Goal: Information Seeking & Learning: Learn about a topic

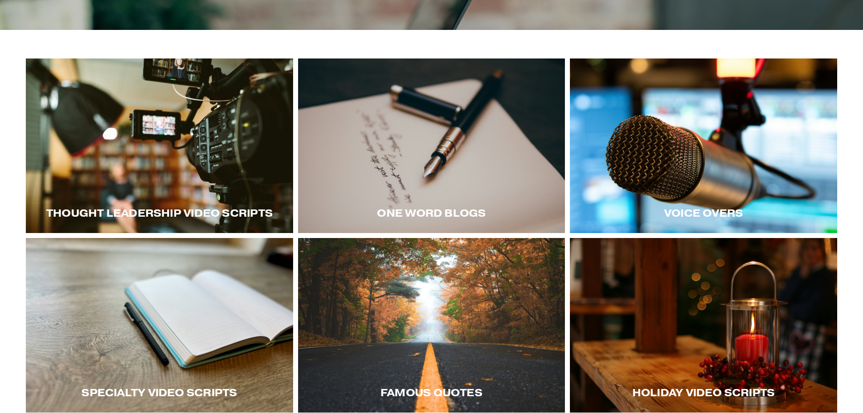
scroll to position [181, 0]
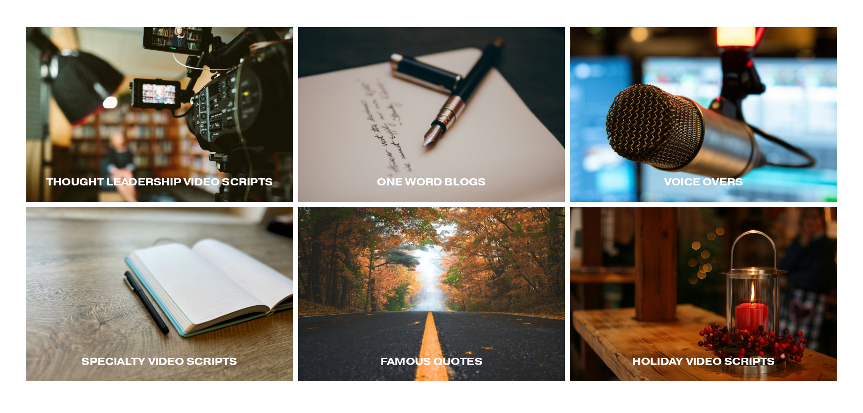
click at [164, 166] on div "Thought LEadership Video Scripts" at bounding box center [159, 182] width 267 height 40
click at [201, 174] on div "Thought LEadership Video Scripts" at bounding box center [159, 182] width 267 height 40
click at [182, 159] on div at bounding box center [159, 114] width 267 height 174
click at [692, 156] on div at bounding box center [703, 114] width 267 height 174
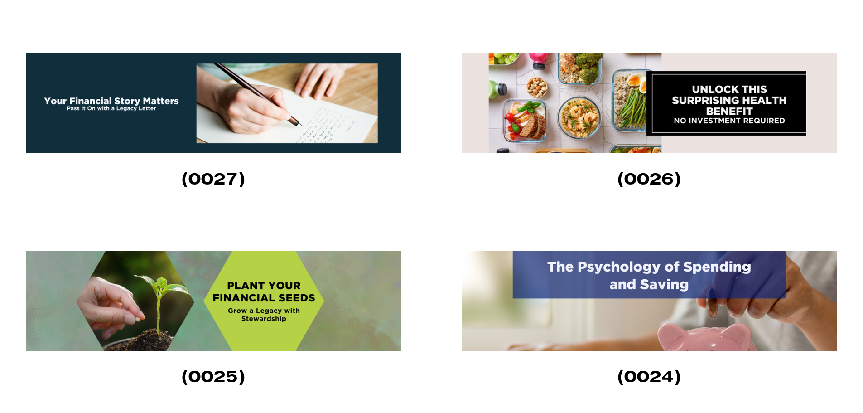
scroll to position [680, 0]
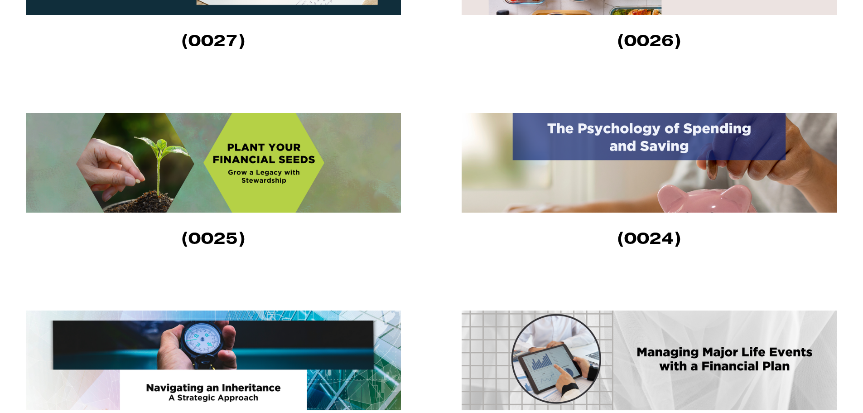
click at [281, 193] on img at bounding box center [213, 163] width 375 height 100
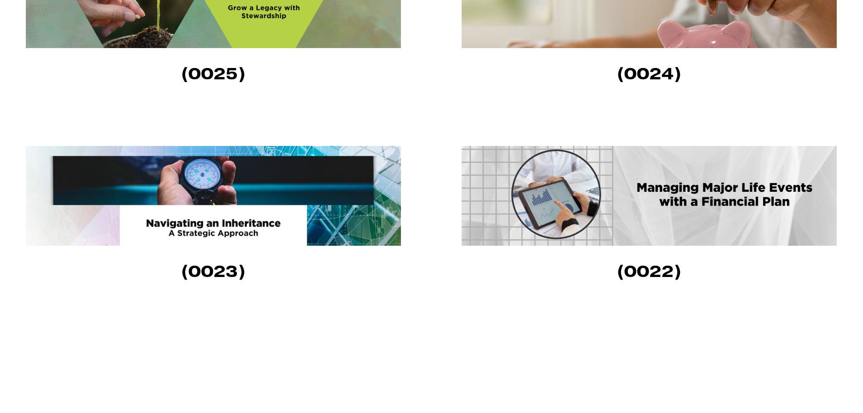
scroll to position [861, 0]
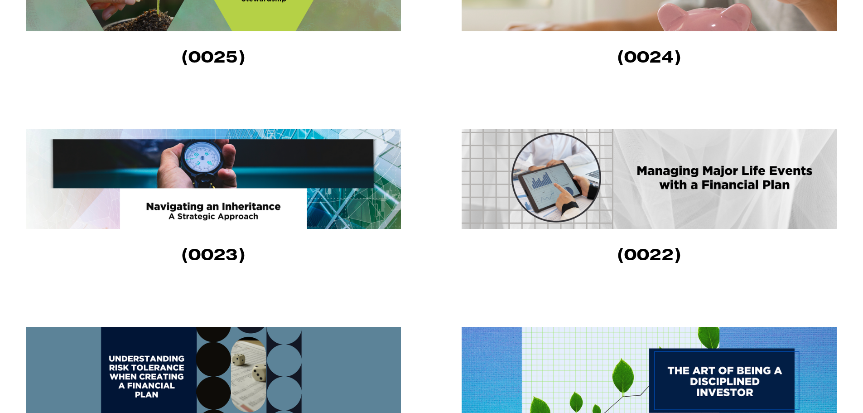
click at [294, 168] on img at bounding box center [213, 179] width 375 height 100
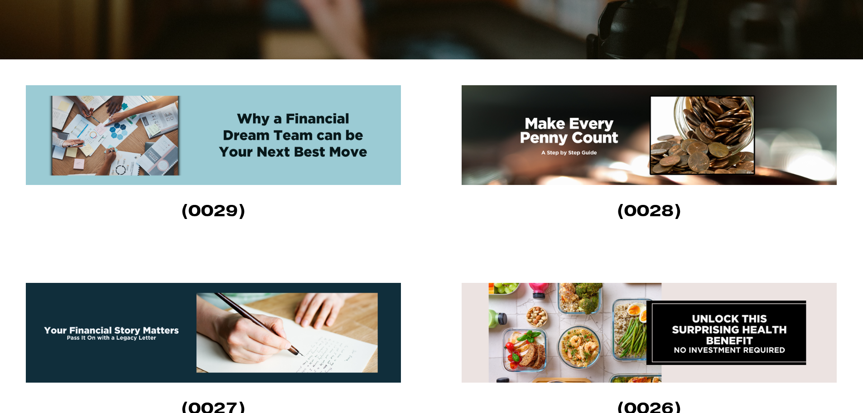
scroll to position [453, 0]
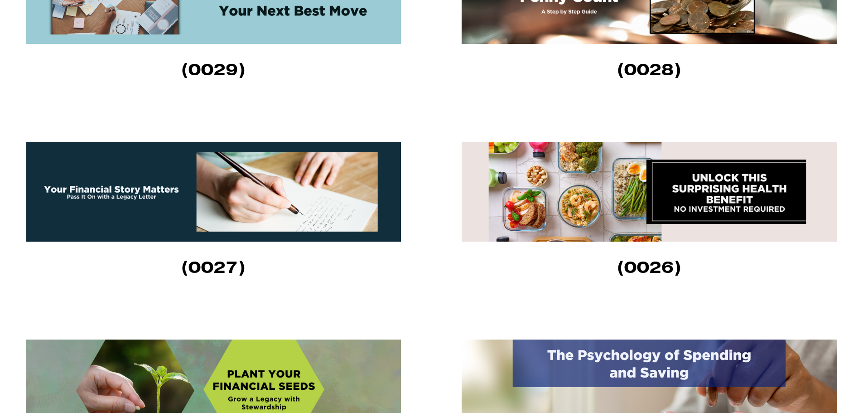
click at [166, 221] on img at bounding box center [213, 192] width 375 height 100
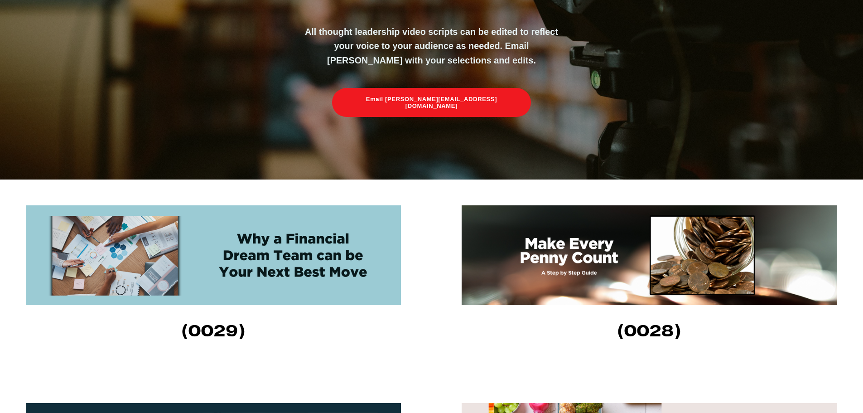
scroll to position [0, 0]
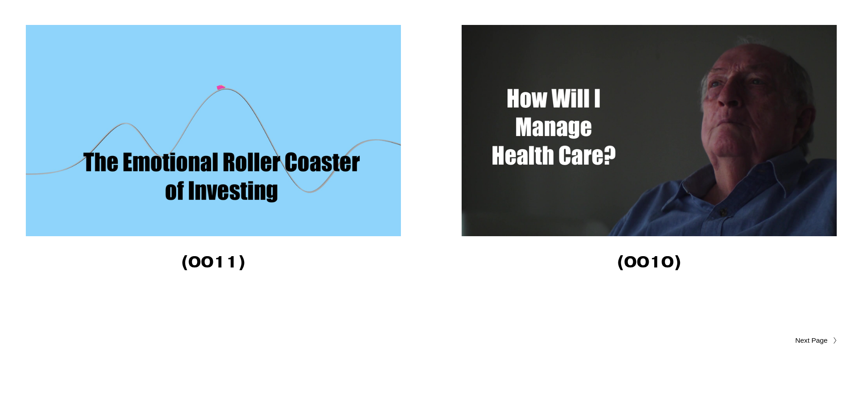
scroll to position [3061, 0]
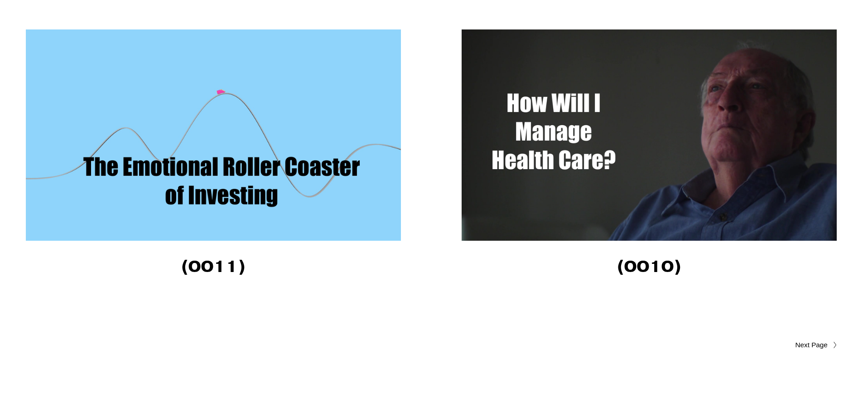
drag, startPoint x: 216, startPoint y: 153, endPoint x: 254, endPoint y: 156, distance: 37.7
click at [218, 153] on img at bounding box center [213, 134] width 375 height 211
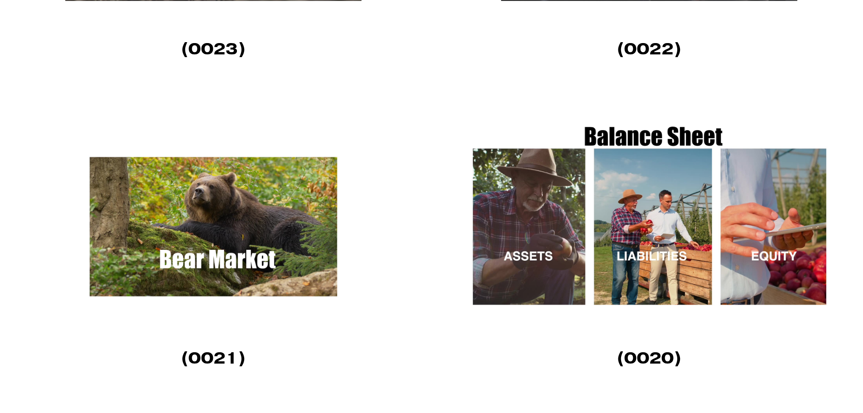
scroll to position [1566, 0]
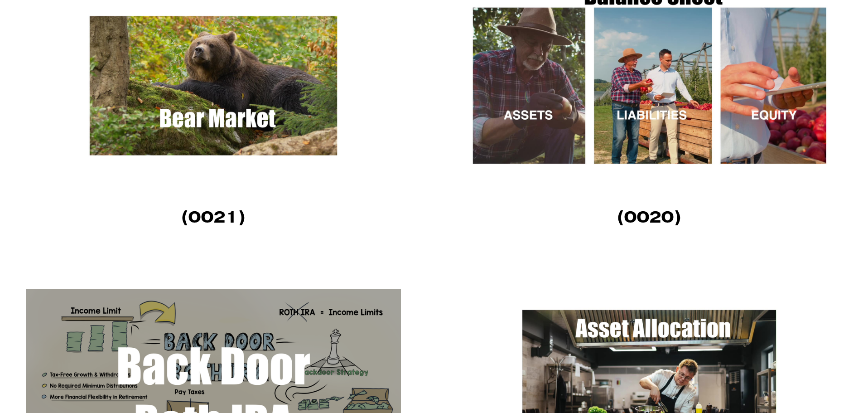
click at [640, 120] on img at bounding box center [649, 85] width 375 height 211
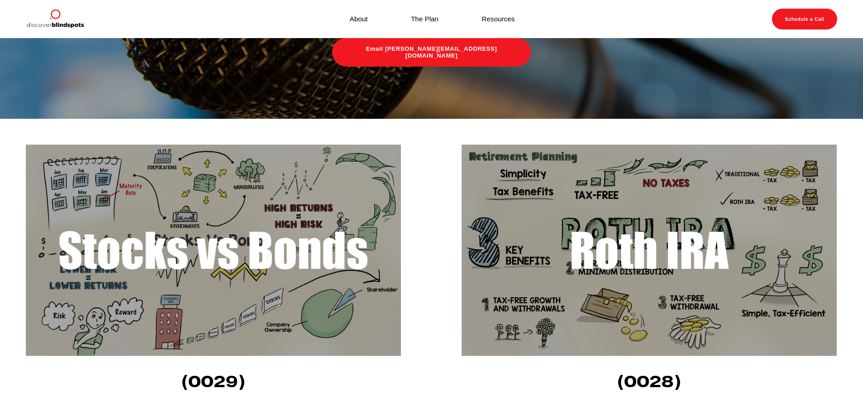
scroll to position [161, 0]
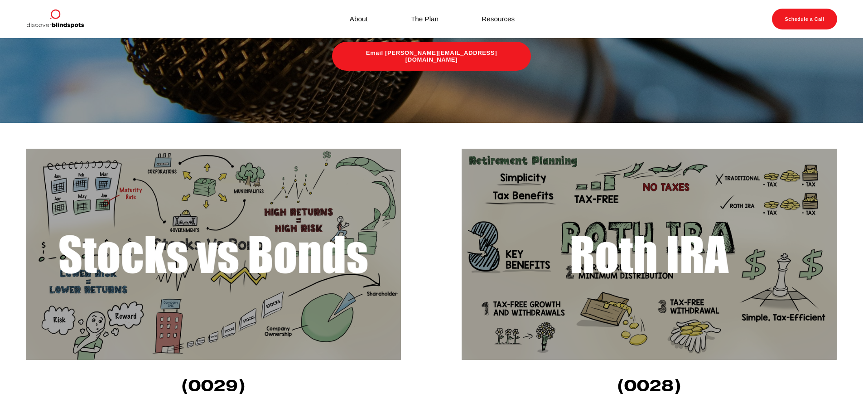
click at [604, 168] on img at bounding box center [649, 254] width 375 height 211
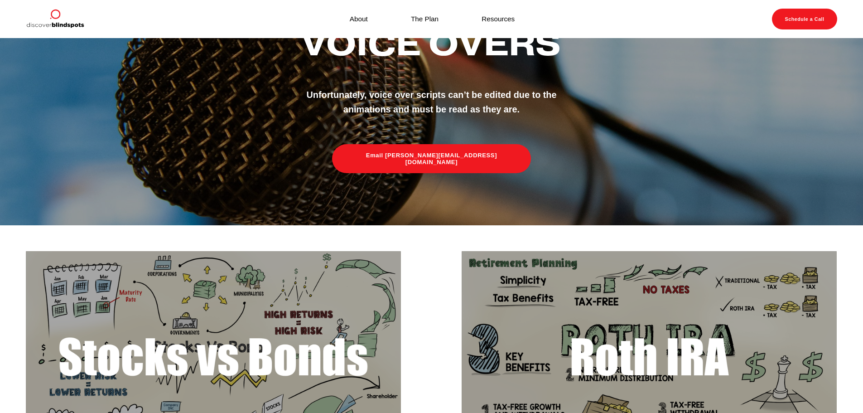
scroll to position [181, 0]
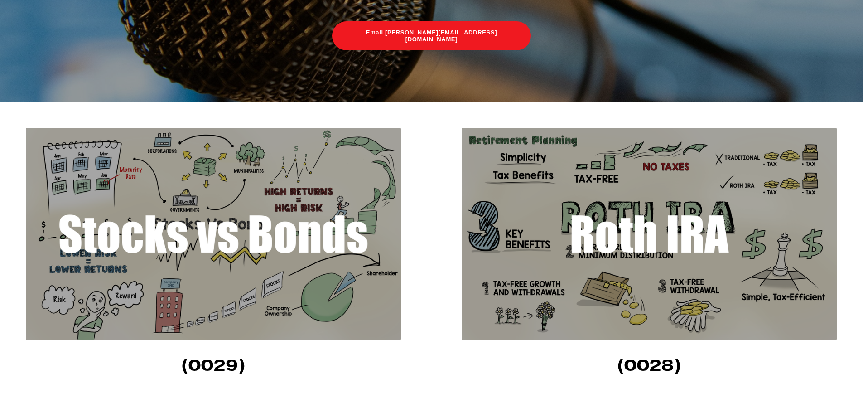
click at [325, 269] on img at bounding box center [213, 233] width 375 height 211
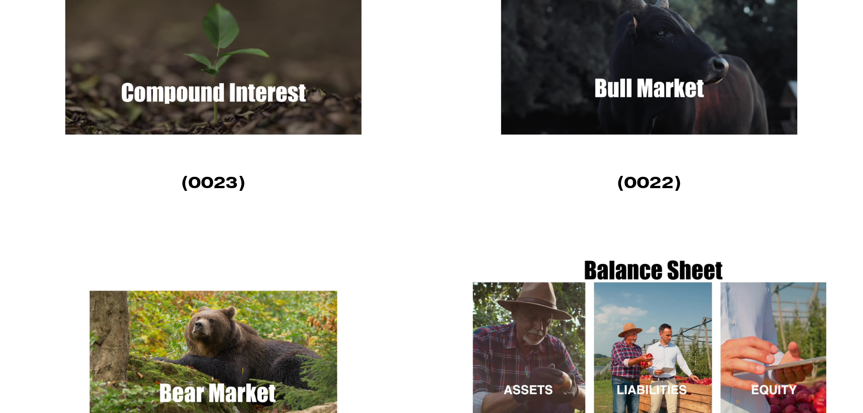
scroll to position [1314, 0]
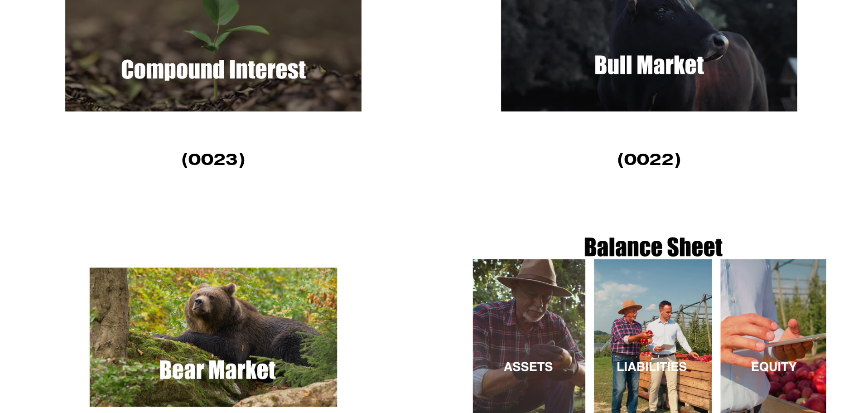
click at [287, 83] on img at bounding box center [213, 28] width 375 height 211
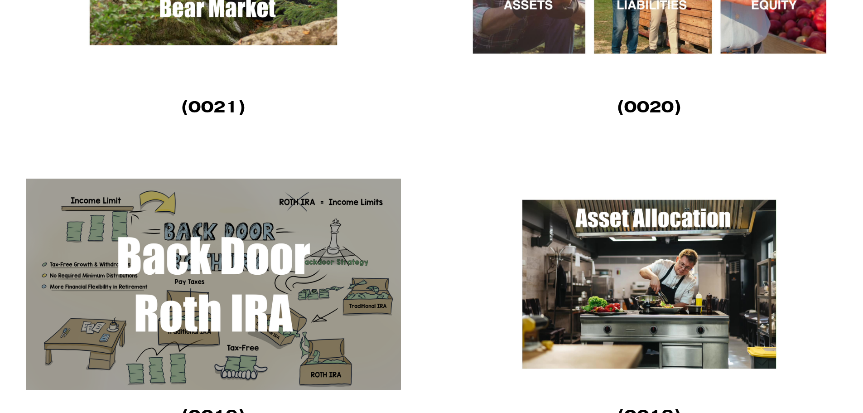
scroll to position [1677, 0]
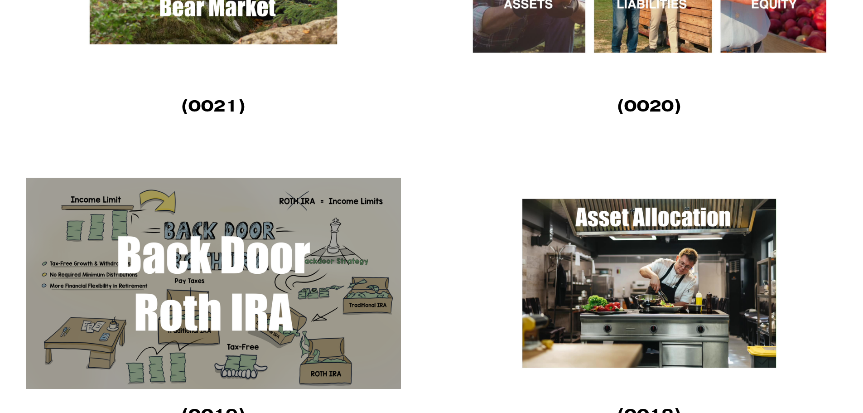
drag, startPoint x: 207, startPoint y: 290, endPoint x: 288, endPoint y: 310, distance: 84.0
click at [208, 290] on img at bounding box center [213, 283] width 375 height 211
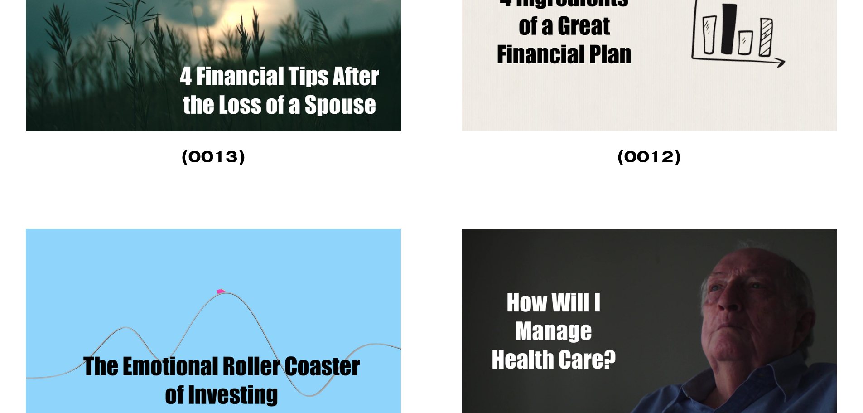
scroll to position [2764, 0]
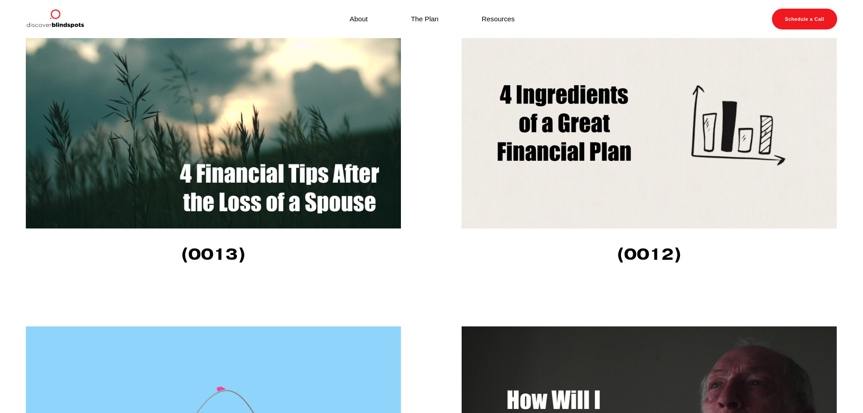
click at [554, 152] on img at bounding box center [649, 122] width 375 height 211
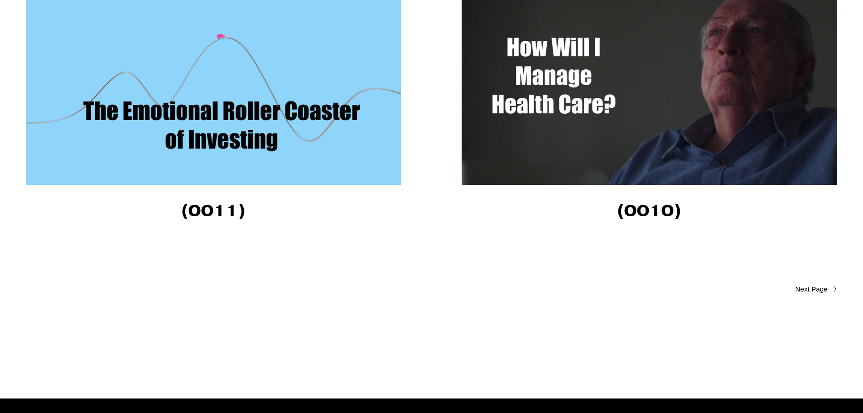
scroll to position [3217, 0]
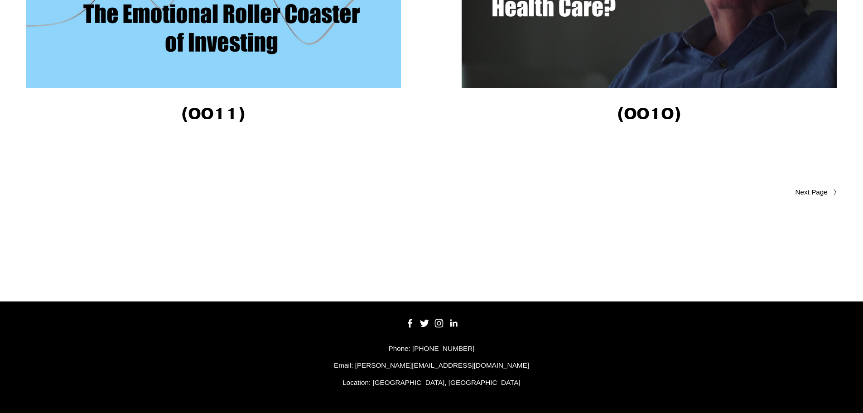
drag, startPoint x: 817, startPoint y: 193, endPoint x: 798, endPoint y: 198, distance: 19.8
click at [817, 193] on span "Older Posts" at bounding box center [793, 192] width 68 height 11
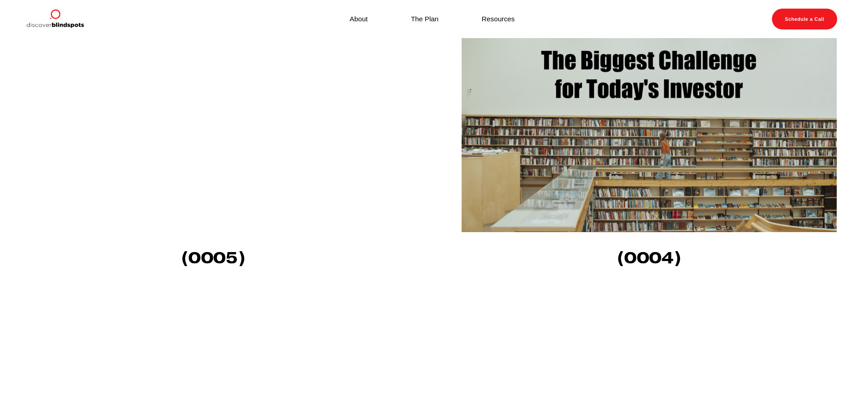
scroll to position [861, 0]
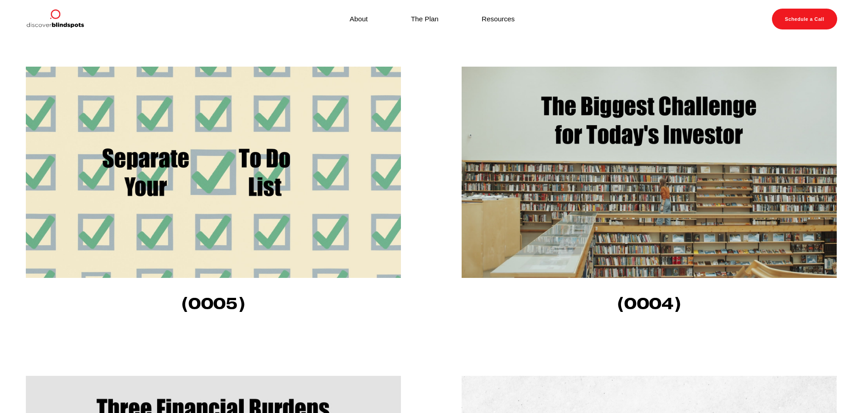
click at [514, 186] on img at bounding box center [649, 172] width 375 height 211
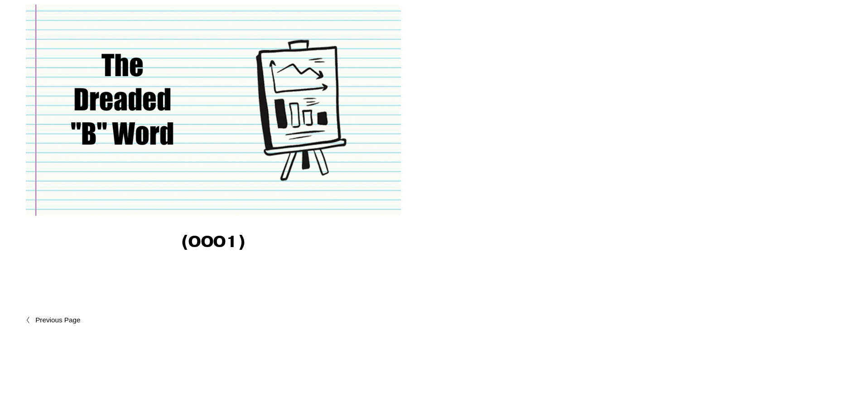
scroll to position [1541, 0]
click at [376, 162] on img at bounding box center [213, 110] width 375 height 211
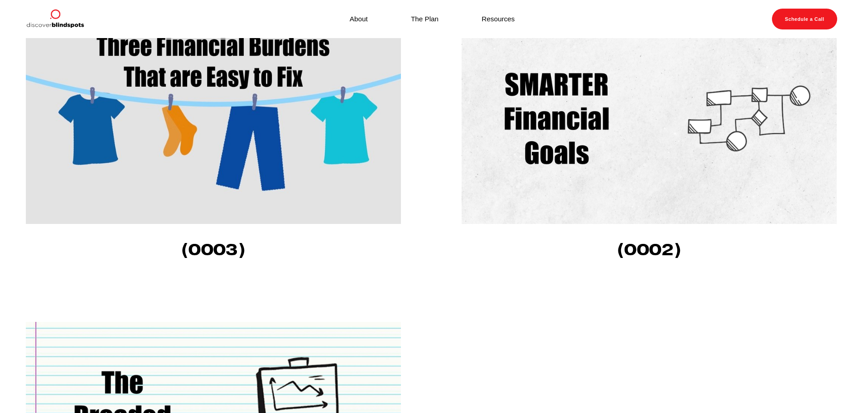
scroll to position [1224, 0]
click at [642, 187] on img at bounding box center [649, 118] width 375 height 211
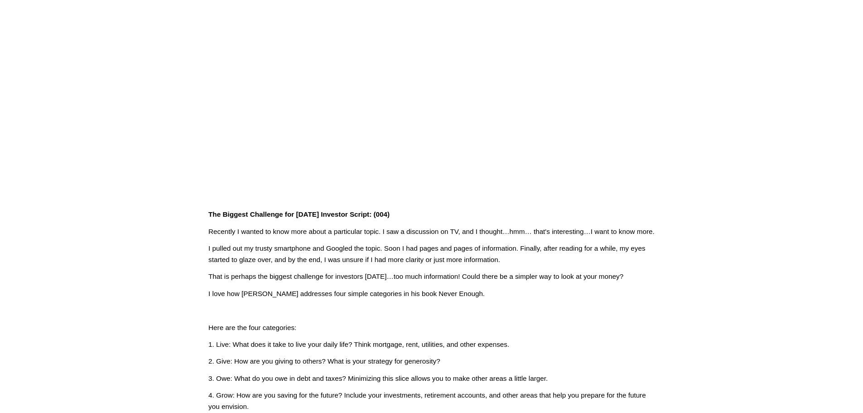
scroll to position [136, 0]
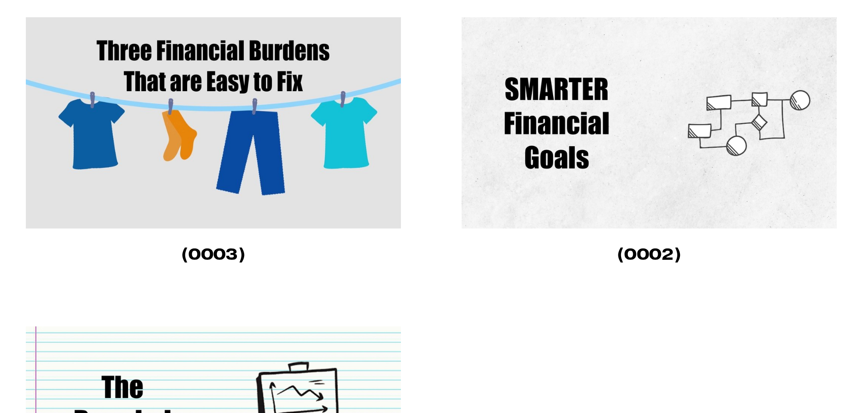
scroll to position [1224, 0]
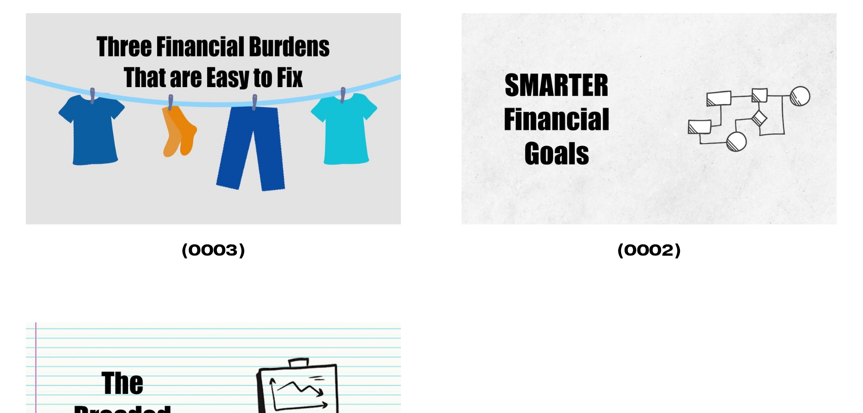
click at [314, 188] on img at bounding box center [213, 118] width 375 height 211
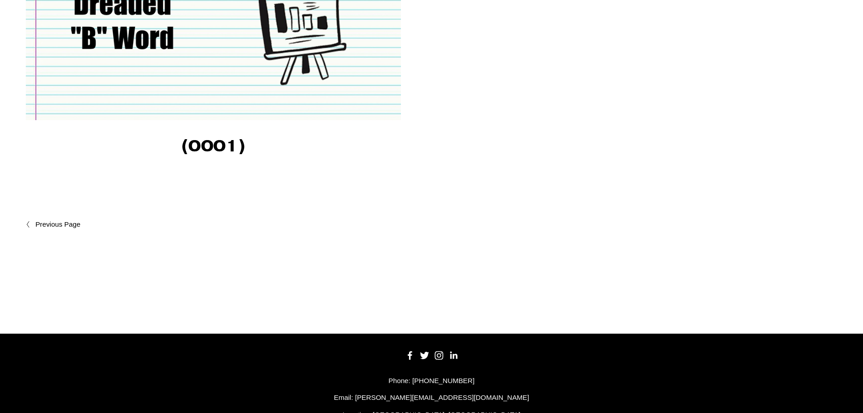
scroll to position [1673, 0]
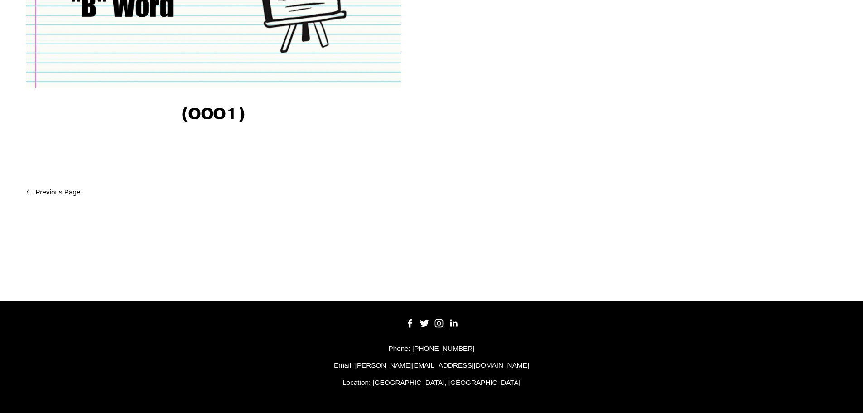
click at [59, 191] on span "Newer Posts" at bounding box center [77, 192] width 84 height 11
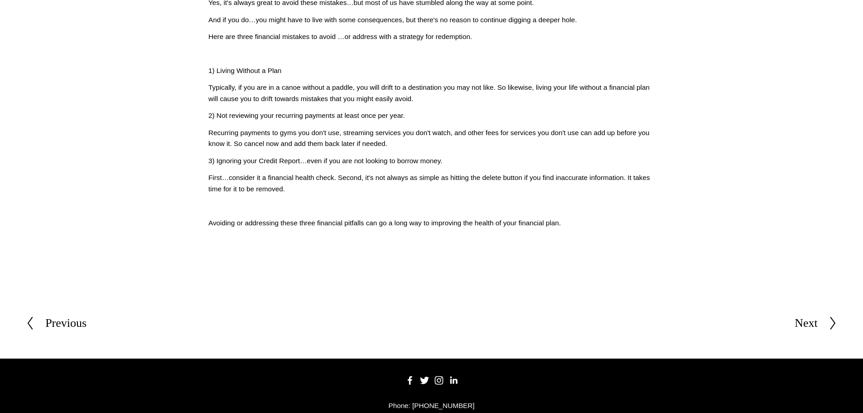
scroll to position [363, 0]
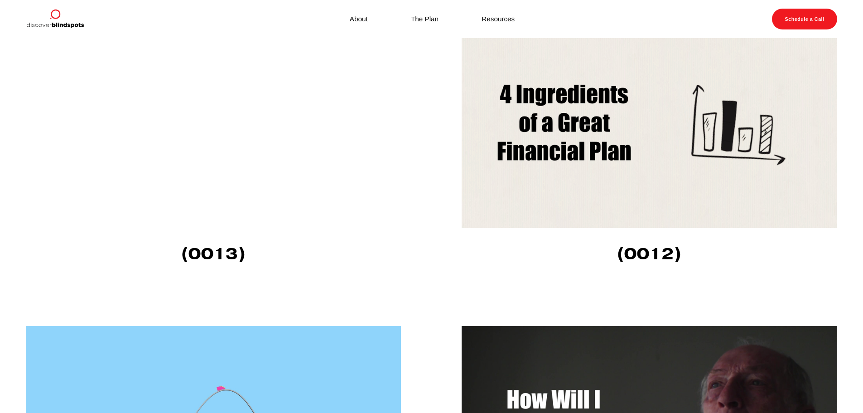
scroll to position [2764, 0]
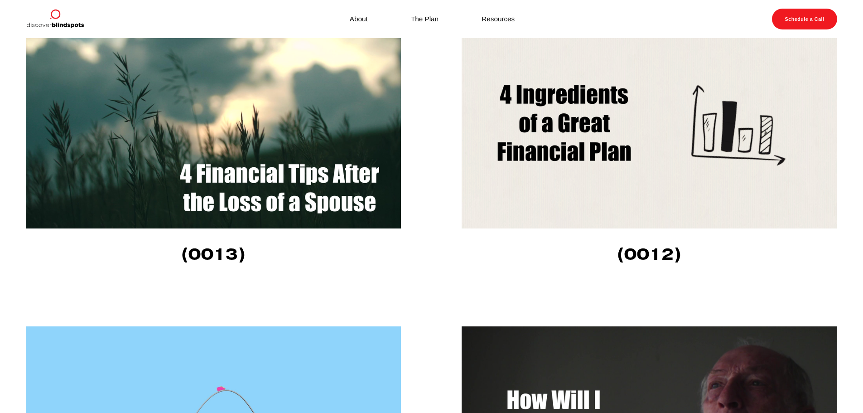
click at [634, 198] on img at bounding box center [649, 122] width 375 height 211
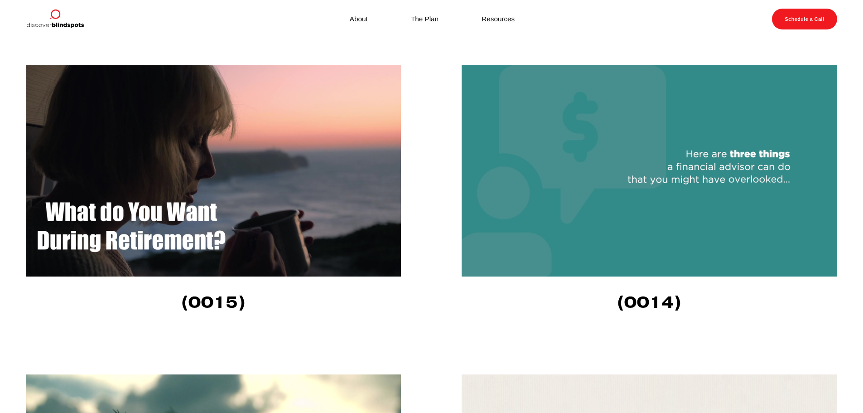
scroll to position [2402, 0]
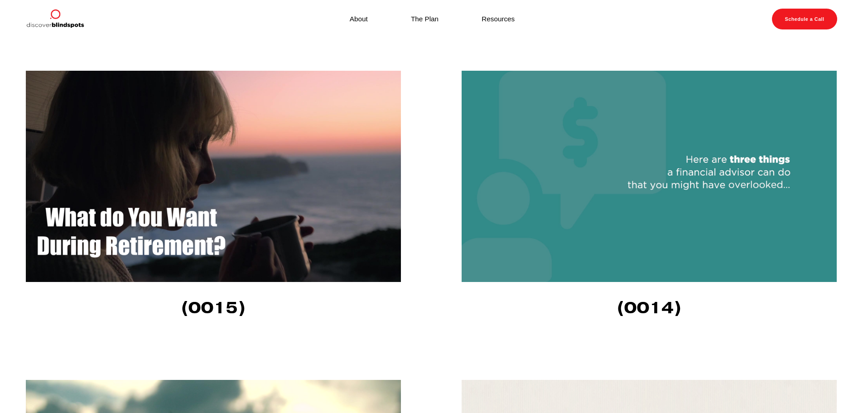
click at [643, 228] on img at bounding box center [649, 176] width 375 height 211
click at [266, 222] on img at bounding box center [213, 176] width 375 height 211
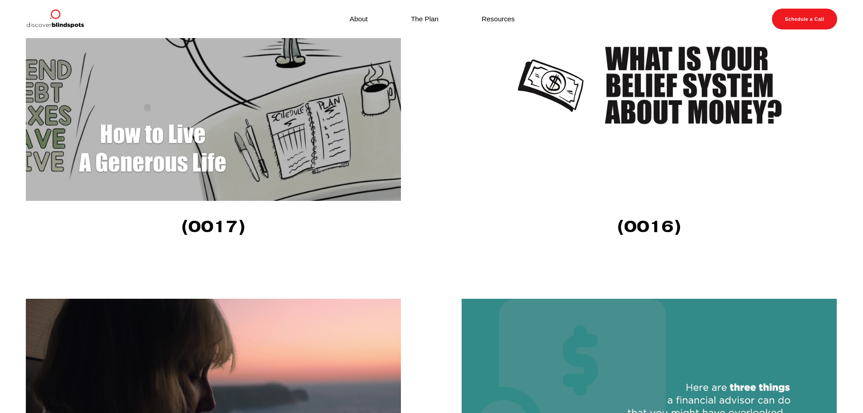
scroll to position [2130, 0]
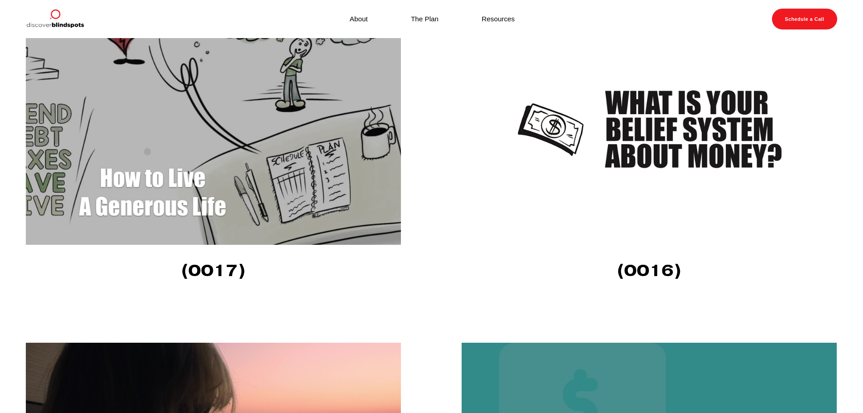
click at [277, 212] on img at bounding box center [213, 139] width 375 height 211
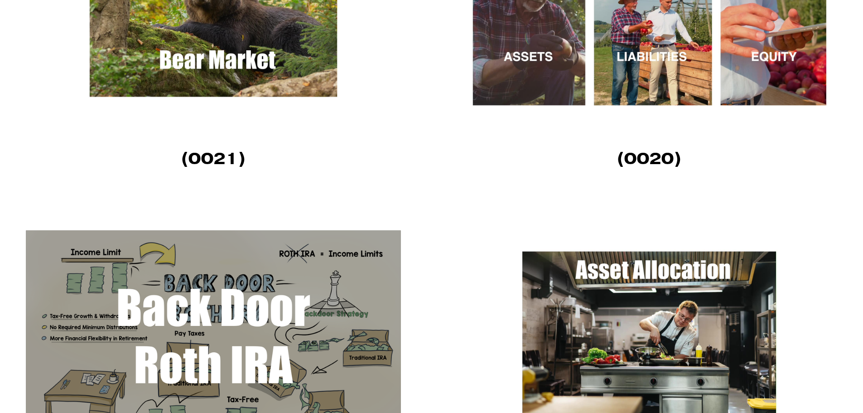
scroll to position [1767, 0]
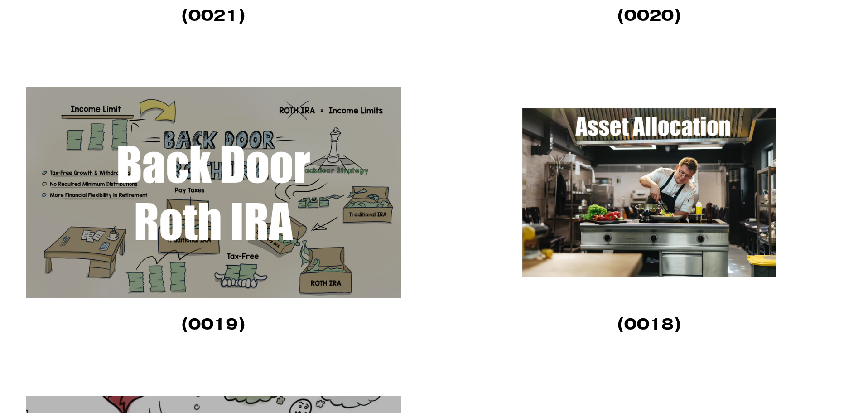
drag, startPoint x: 631, startPoint y: 252, endPoint x: 637, endPoint y: 252, distance: 5.4
click at [632, 252] on img at bounding box center [649, 192] width 375 height 211
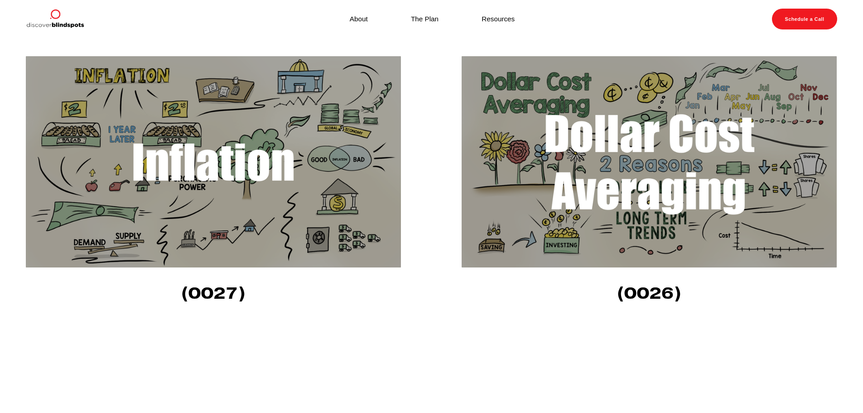
scroll to position [498, 0]
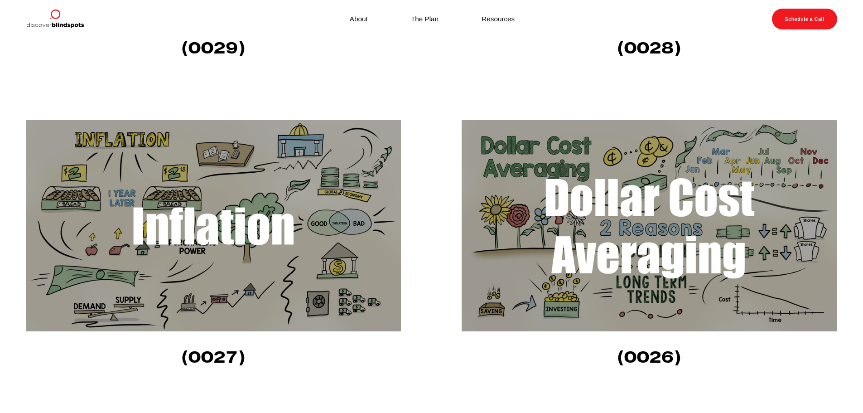
click at [288, 269] on img at bounding box center [213, 225] width 375 height 211
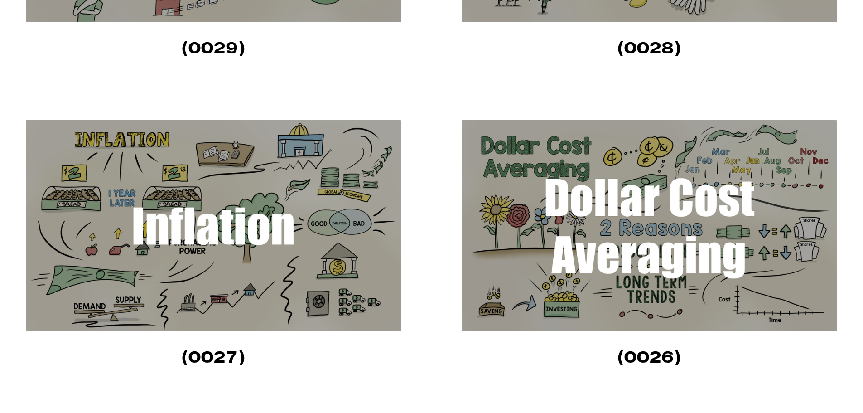
click at [514, 254] on img at bounding box center [649, 225] width 375 height 211
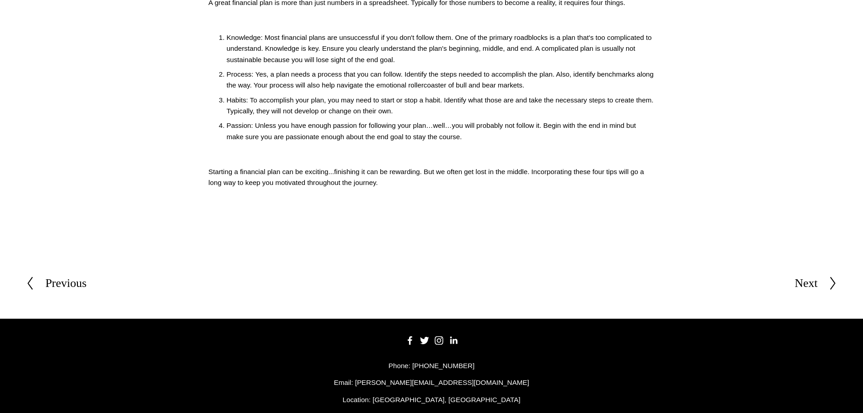
scroll to position [363, 0]
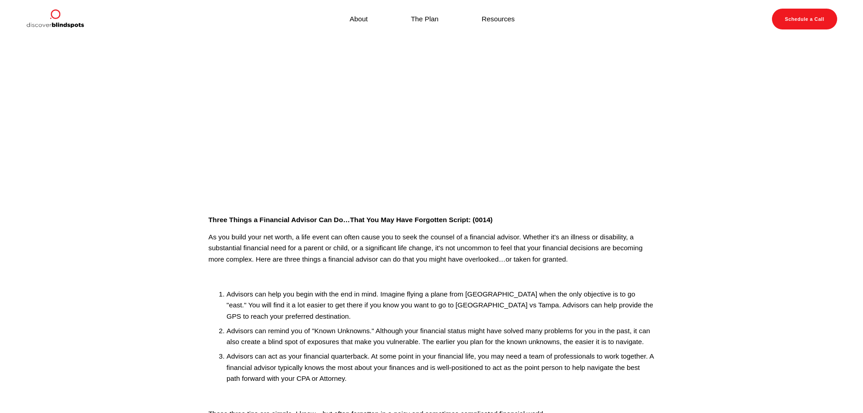
scroll to position [363, 0]
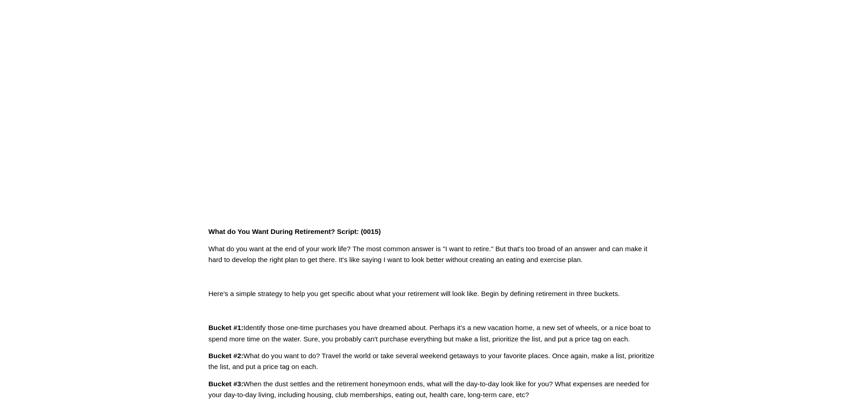
scroll to position [45, 0]
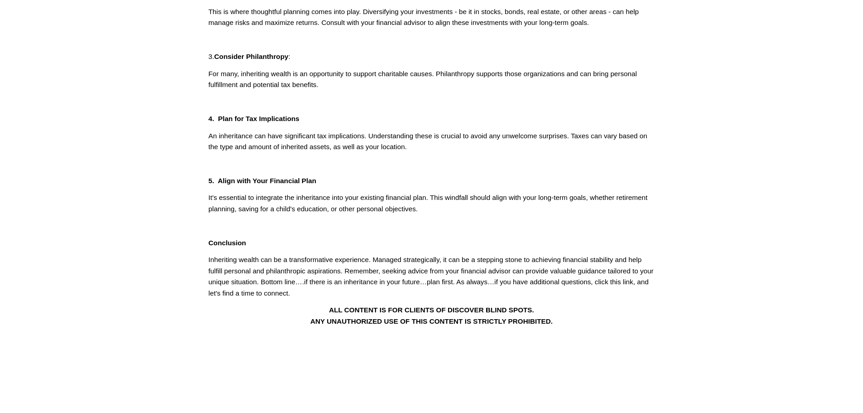
scroll to position [317, 0]
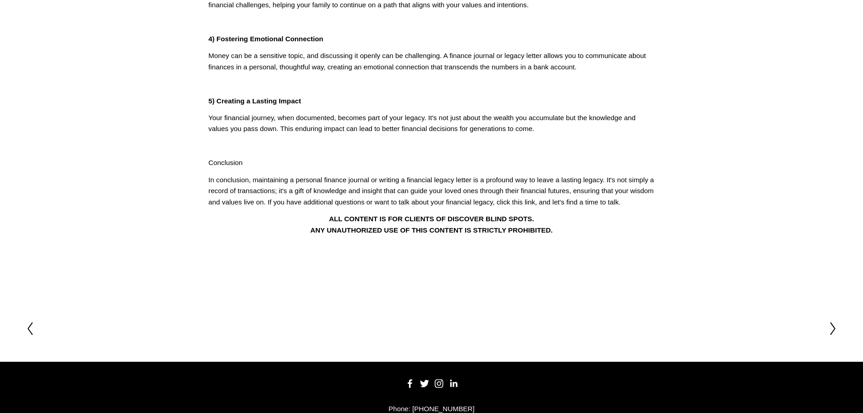
scroll to position [442, 0]
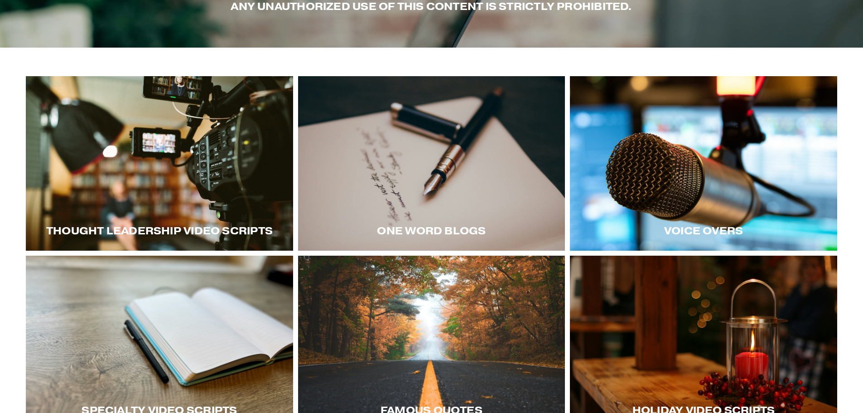
scroll to position [181, 0]
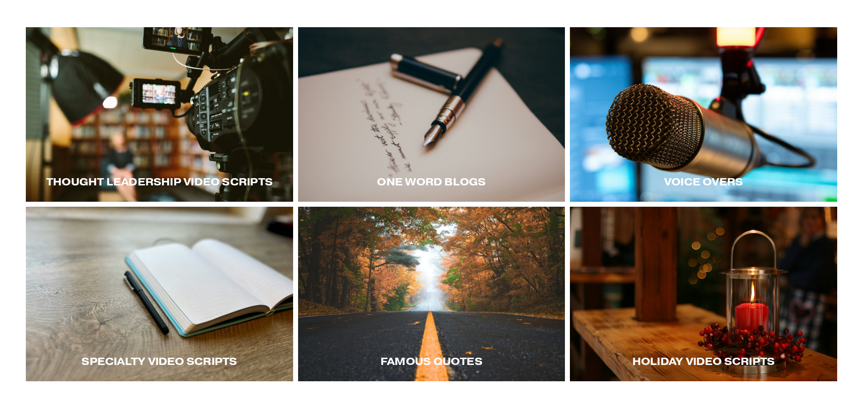
click at [708, 124] on div at bounding box center [703, 114] width 267 height 174
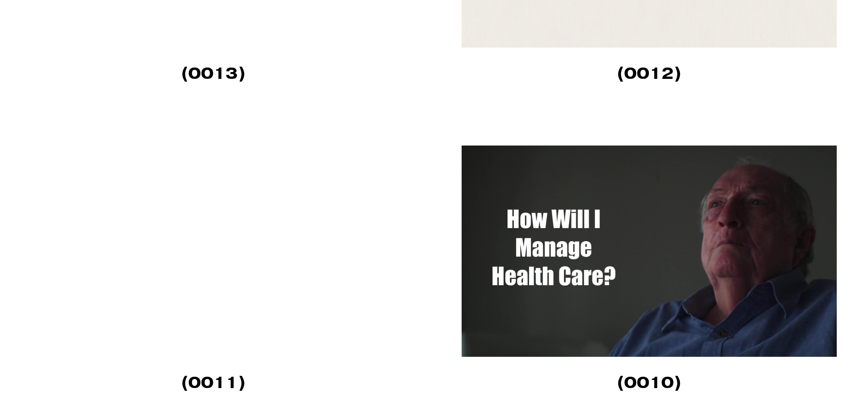
scroll to position [2945, 0]
